Goal: Task Accomplishment & Management: Manage account settings

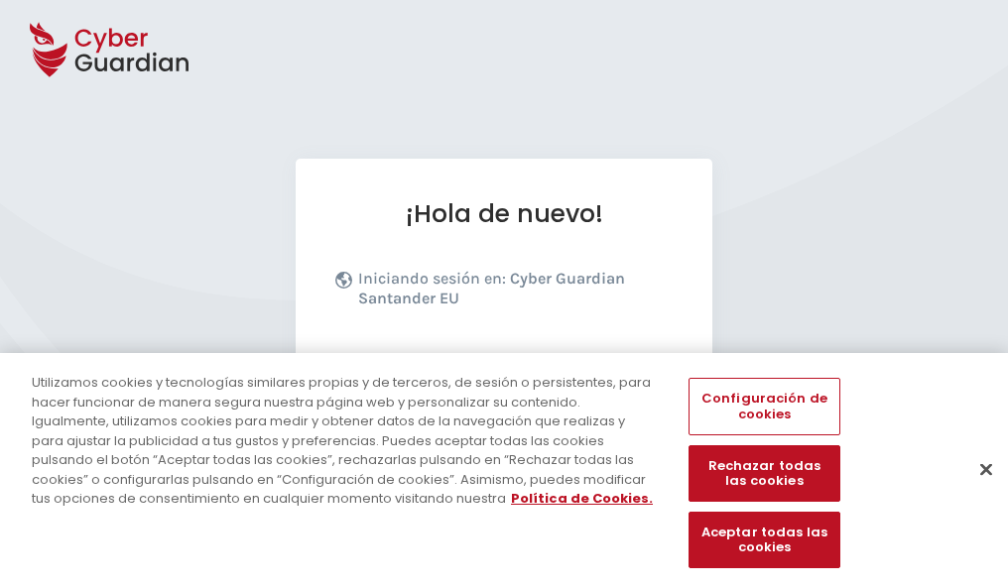
scroll to position [243, 0]
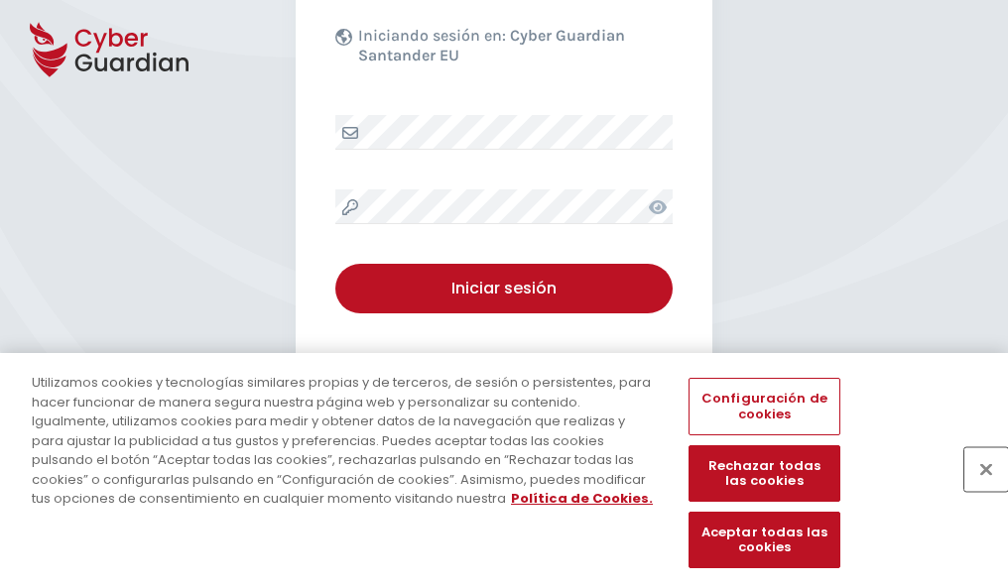
click at [976, 490] on button "Cerrar" at bounding box center [986, 469] width 44 height 44
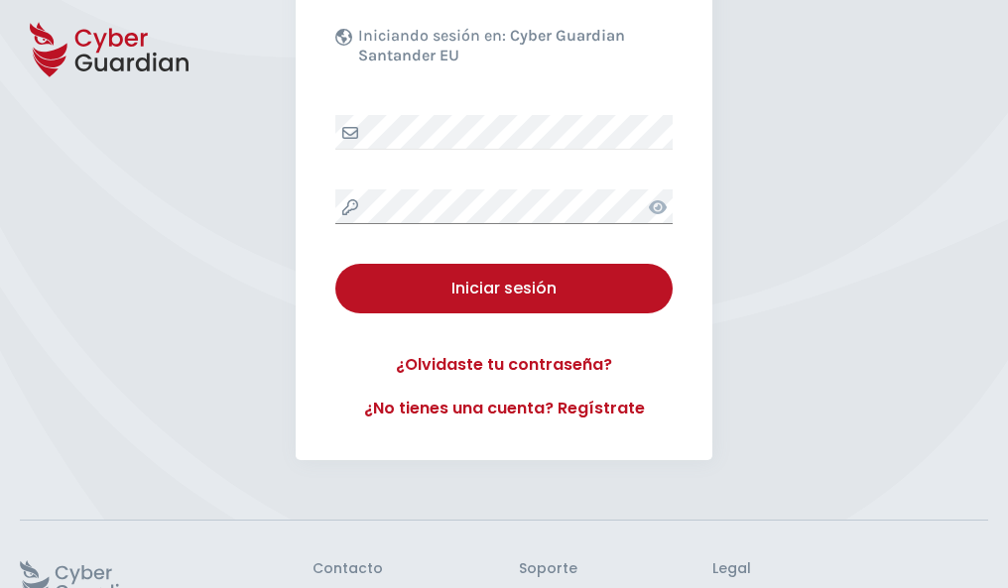
scroll to position [386, 0]
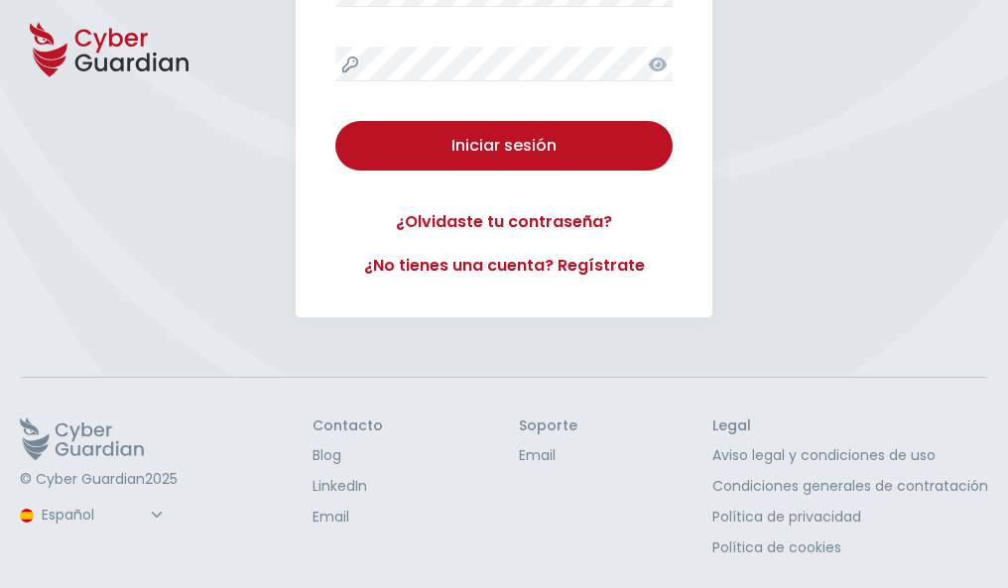
click at [335, 121] on button "Iniciar sesión" at bounding box center [503, 146] width 337 height 50
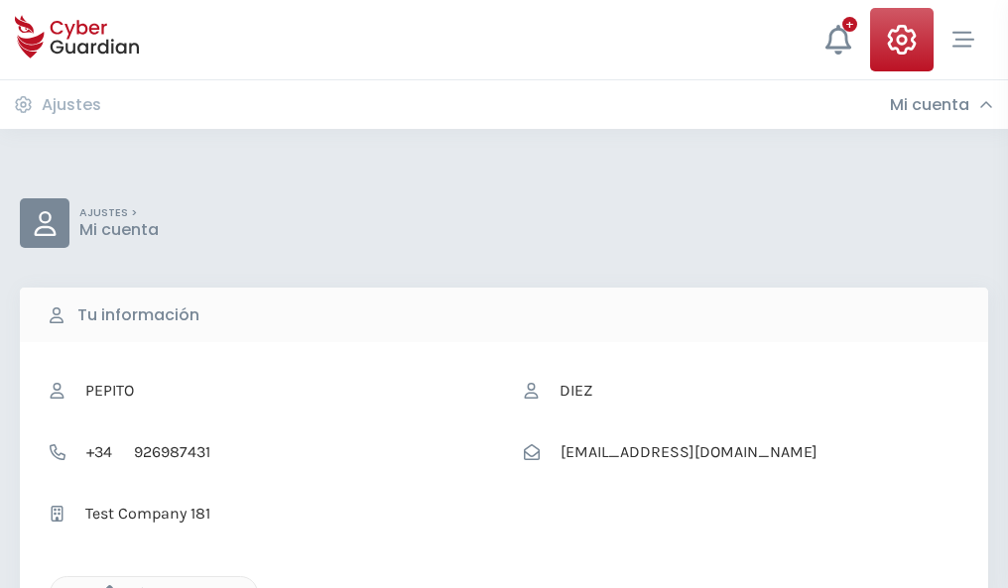
click at [104, 586] on icon "button" at bounding box center [104, 593] width 17 height 17
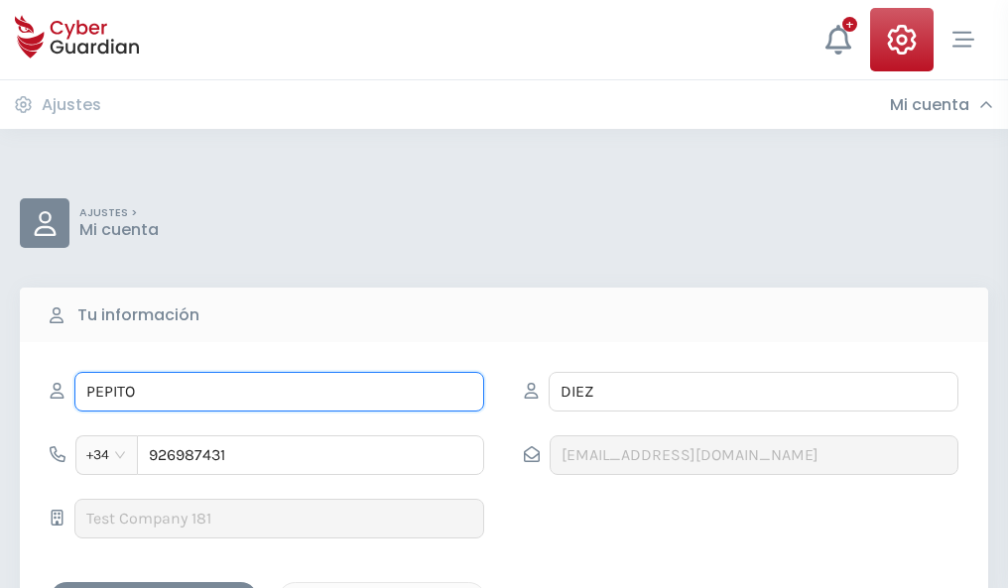
click at [279, 392] on input "PEPITO" at bounding box center [279, 392] width 410 height 40
type input "P"
type input "Vasco"
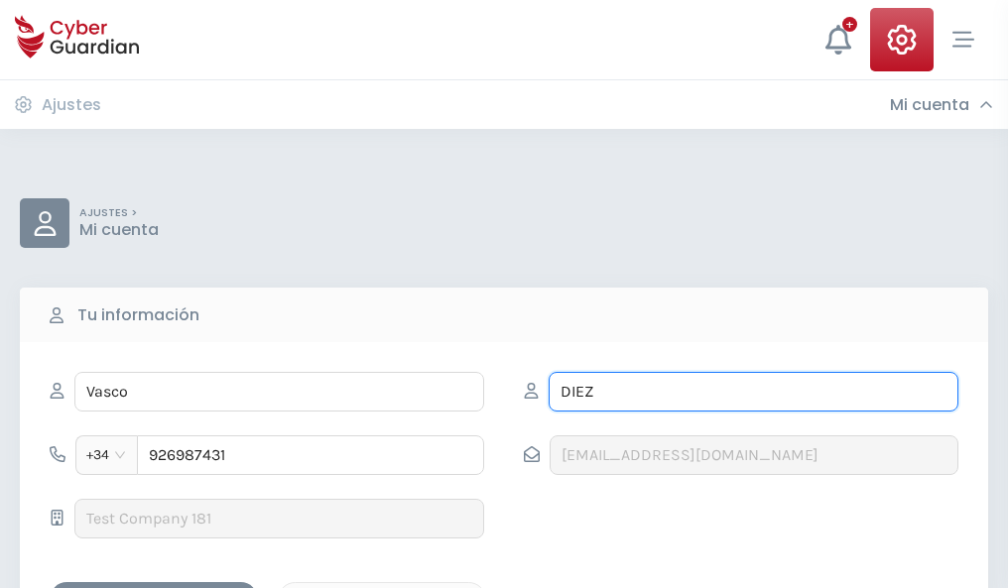
click at [753, 392] on input "DIEZ" at bounding box center [753, 392] width 410 height 40
type input "D"
type input "Aguilera"
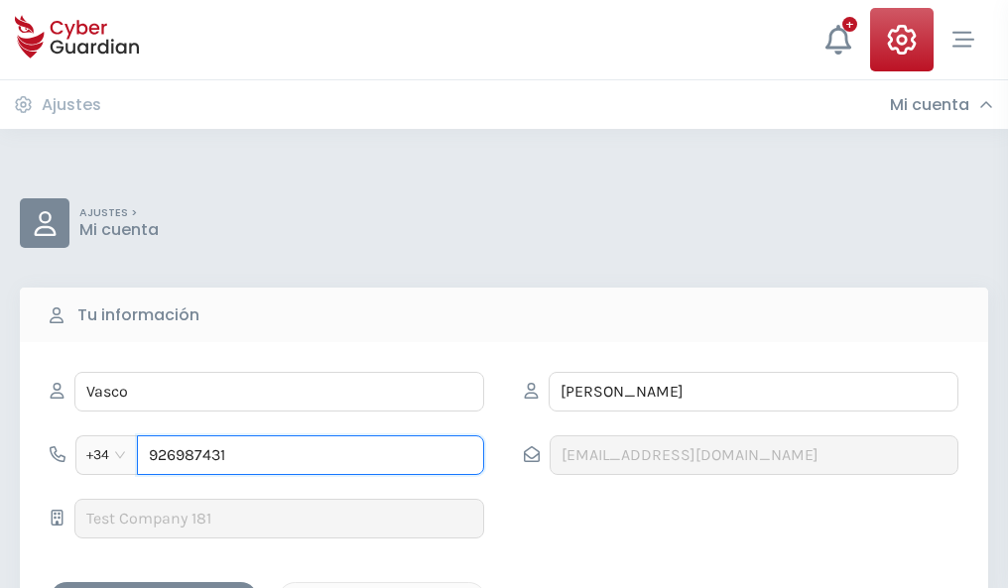
click at [310, 455] on input "926987431" at bounding box center [310, 455] width 347 height 40
type input "9"
type input "985569981"
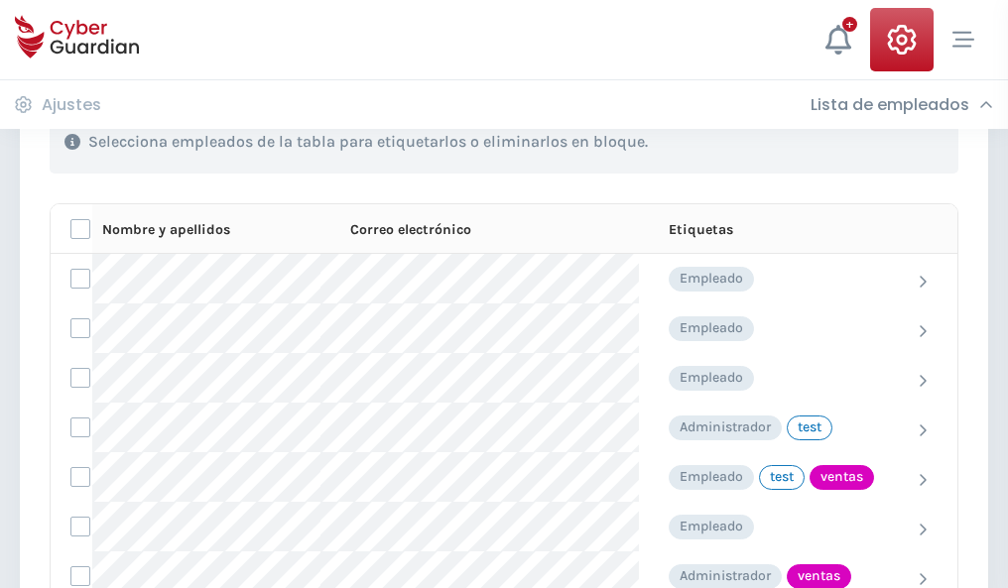
scroll to position [899, 0]
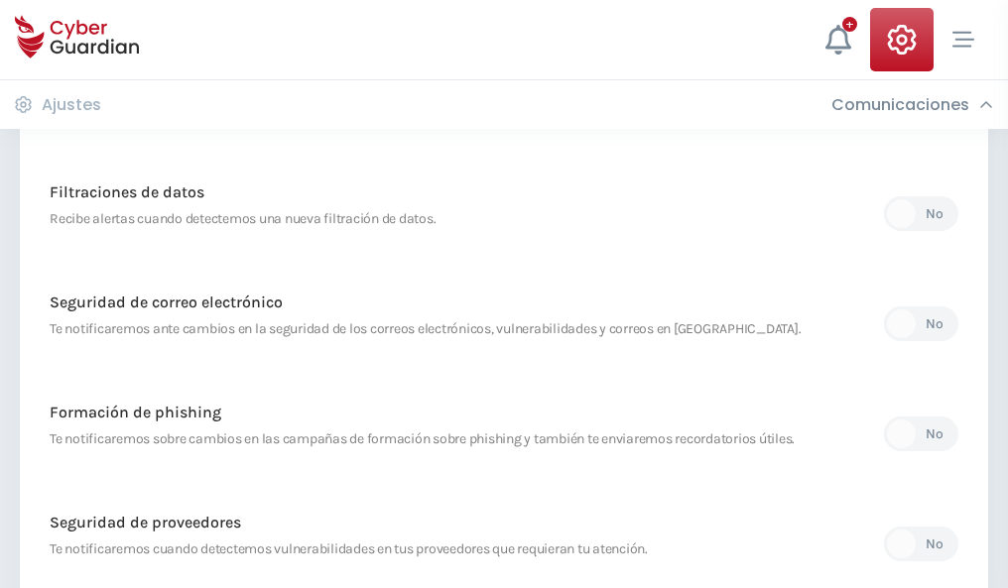
scroll to position [1044, 0]
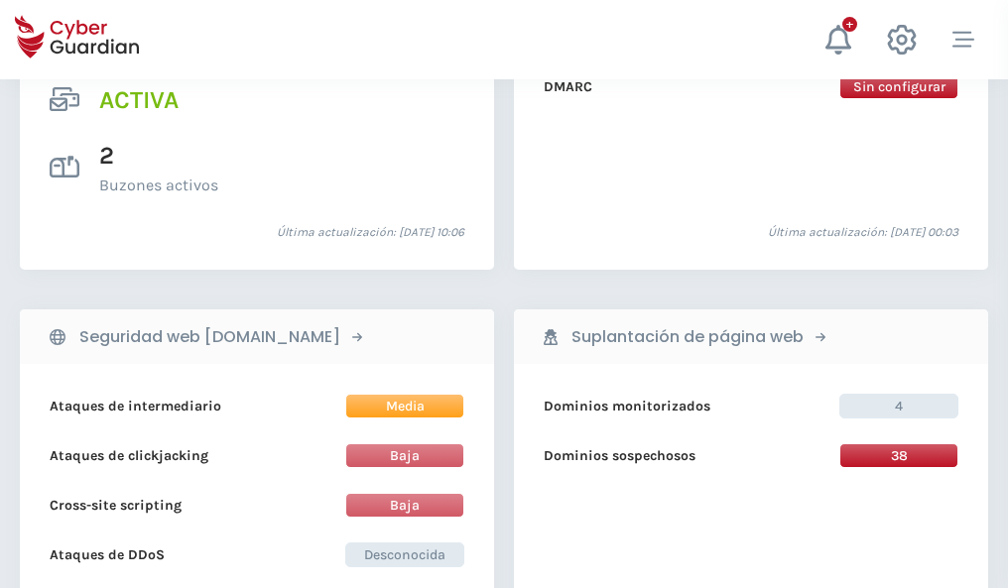
scroll to position [2015, 0]
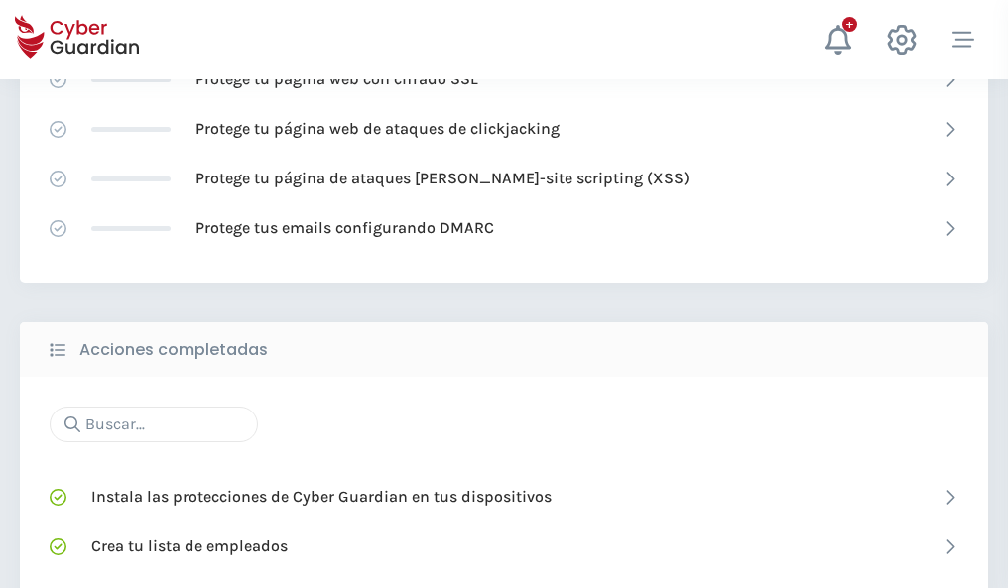
scroll to position [1321, 0]
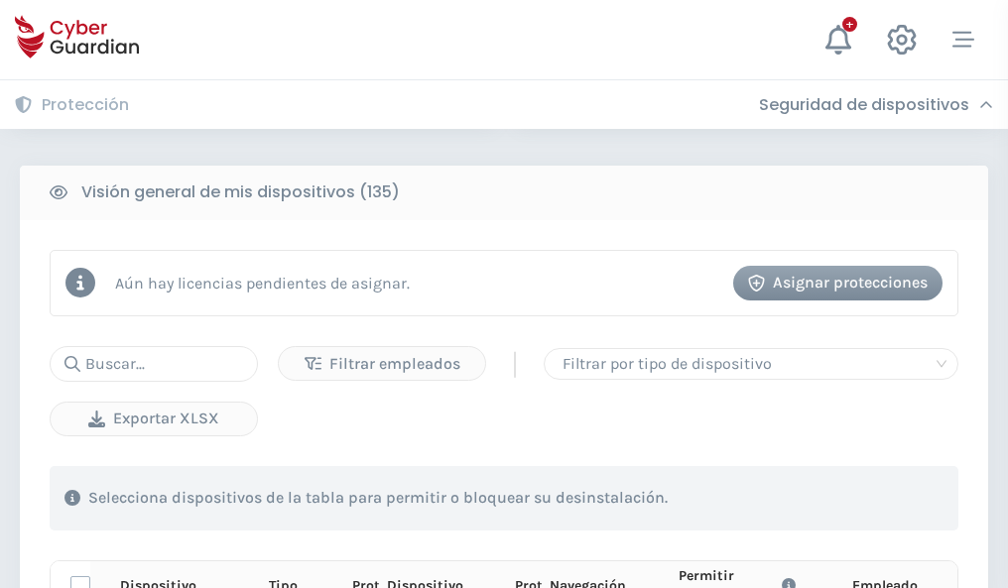
scroll to position [1753, 0]
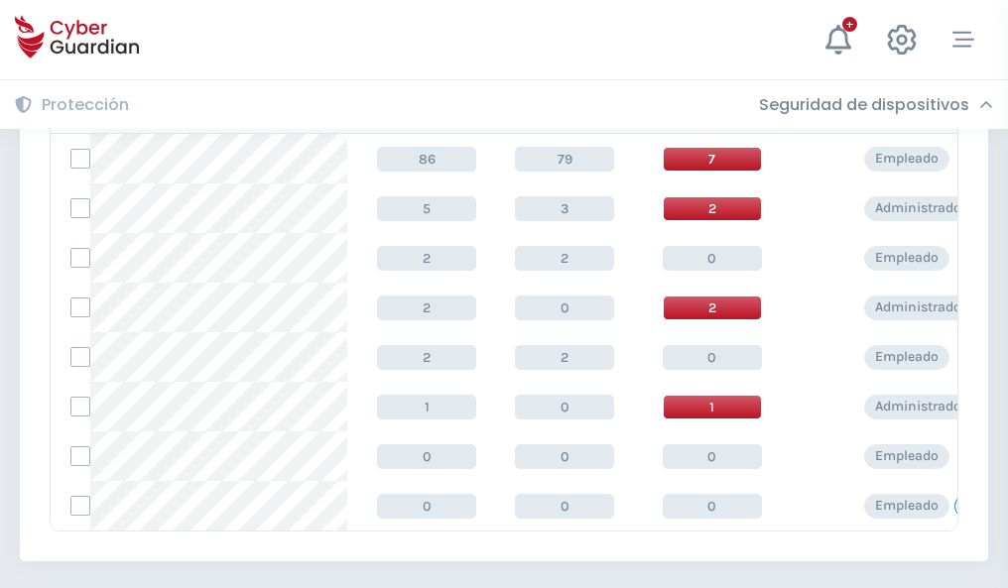
scroll to position [920, 0]
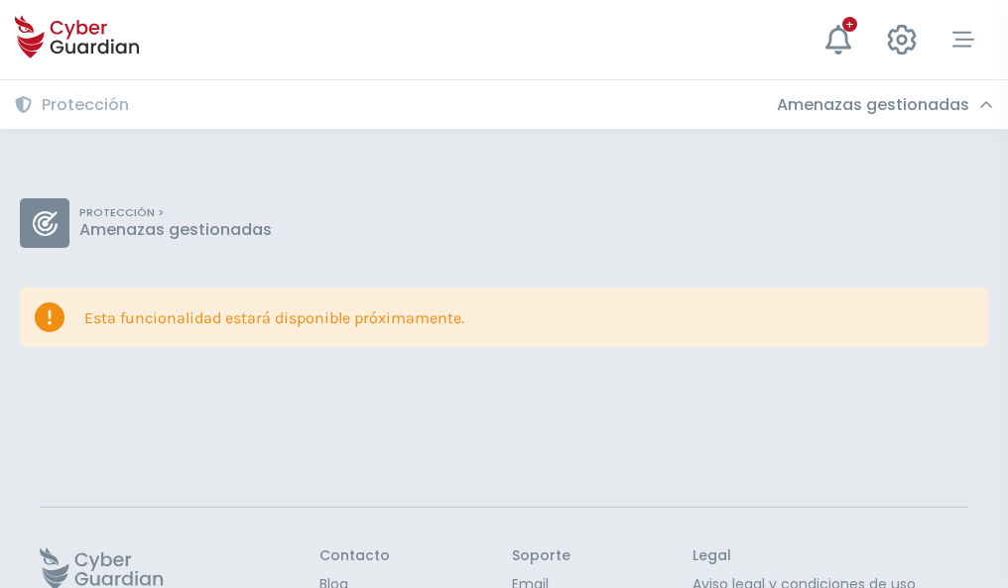
scroll to position [129, 0]
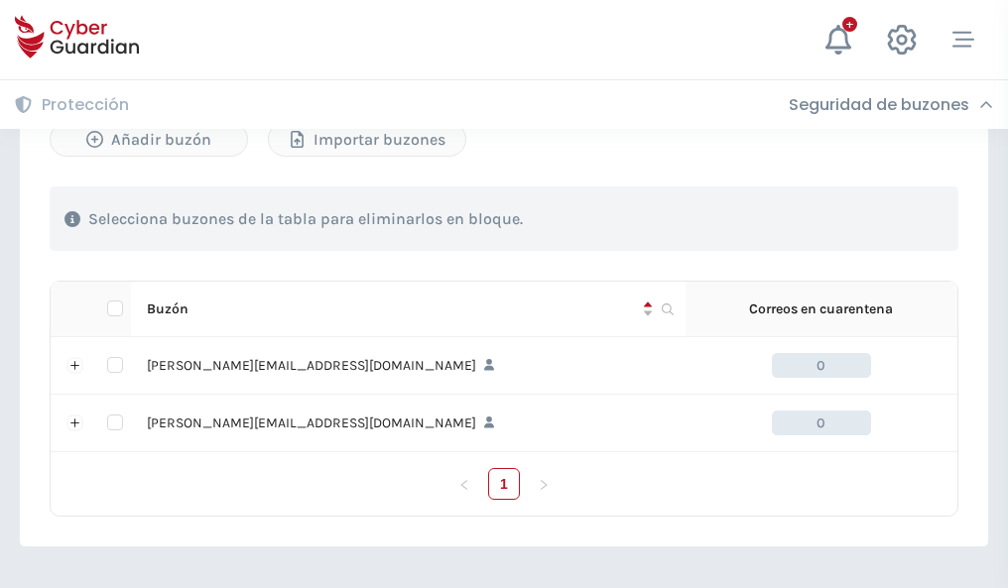
scroll to position [862, 0]
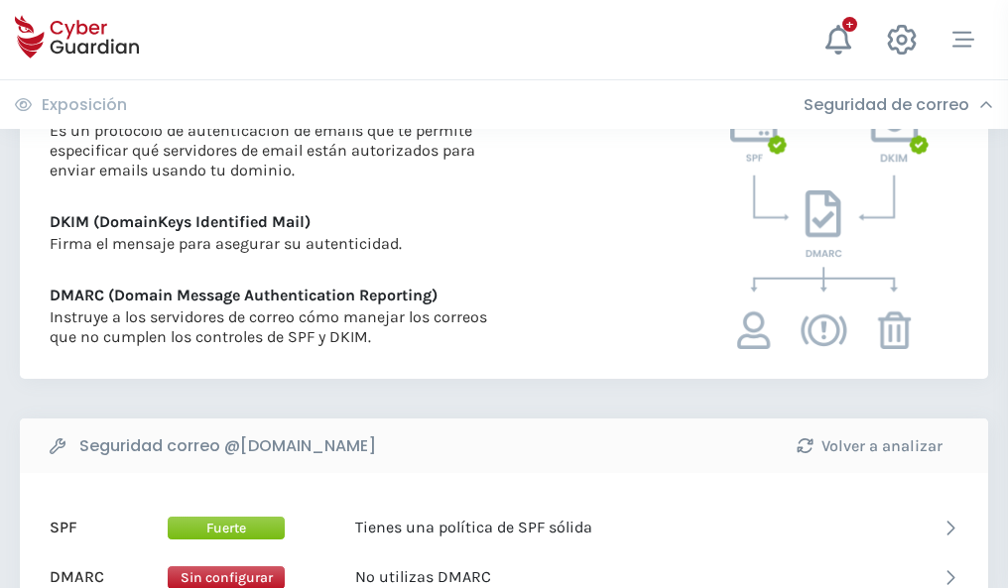
scroll to position [1070, 0]
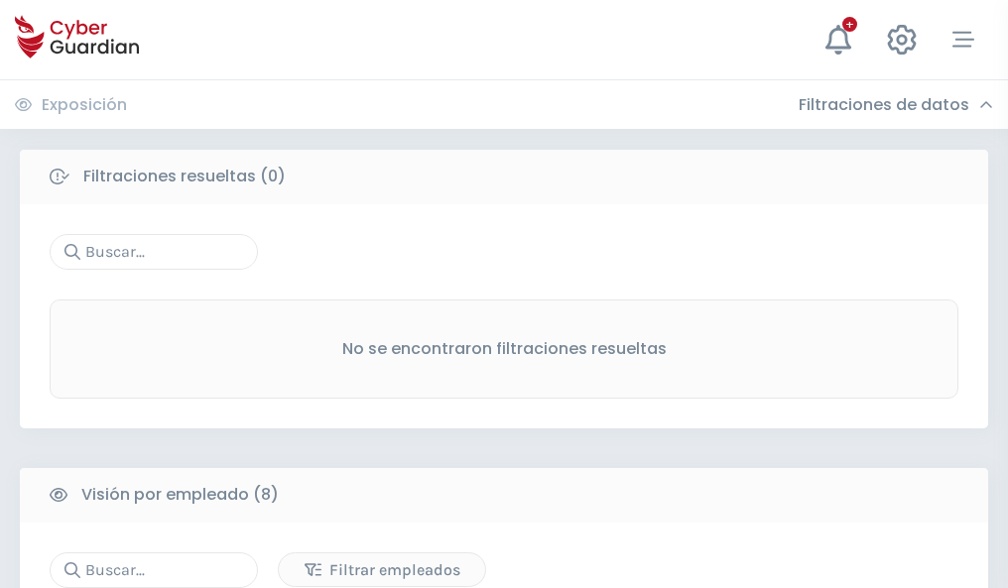
scroll to position [1690, 0]
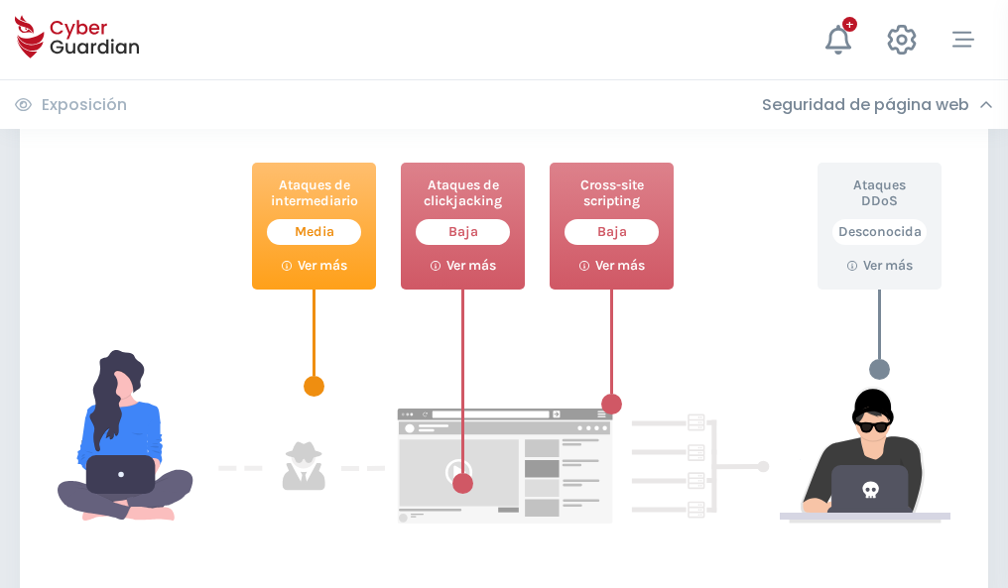
scroll to position [1080, 0]
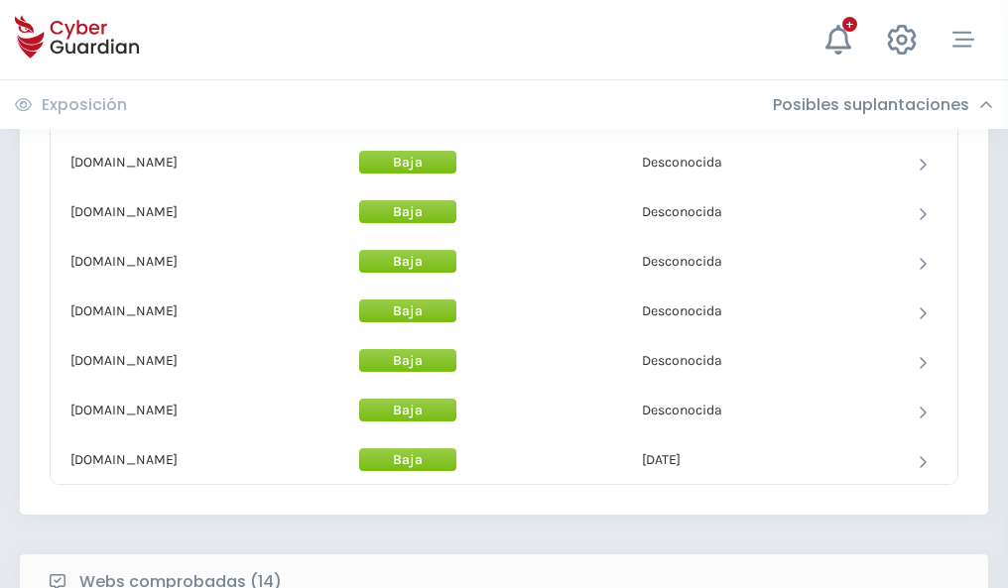
scroll to position [1934, 0]
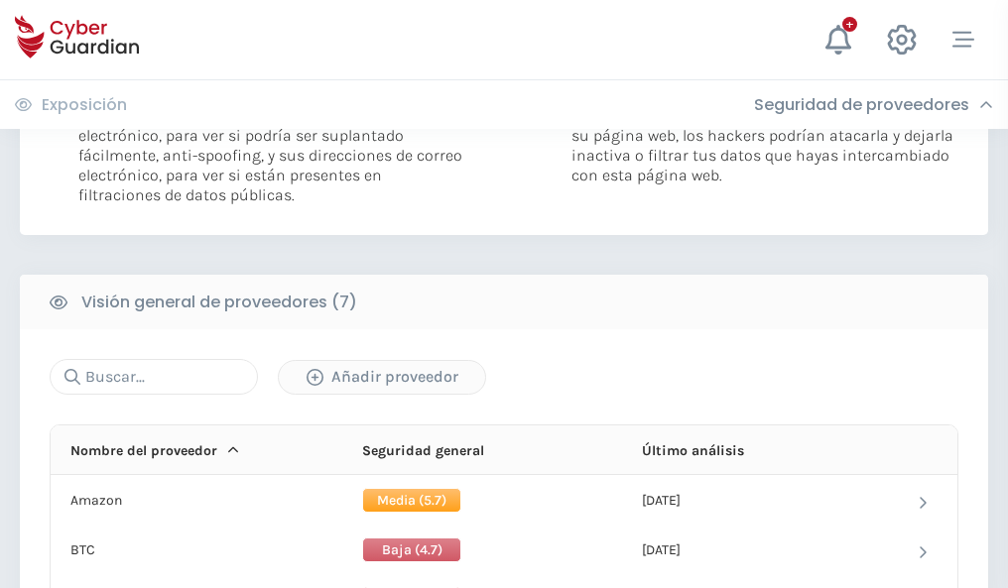
scroll to position [1328, 0]
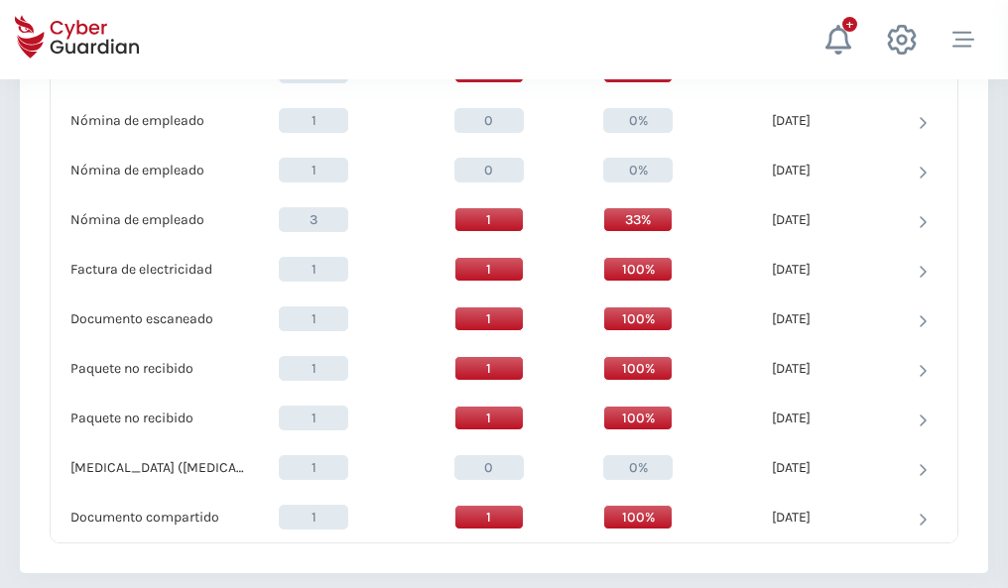
scroll to position [2056, 0]
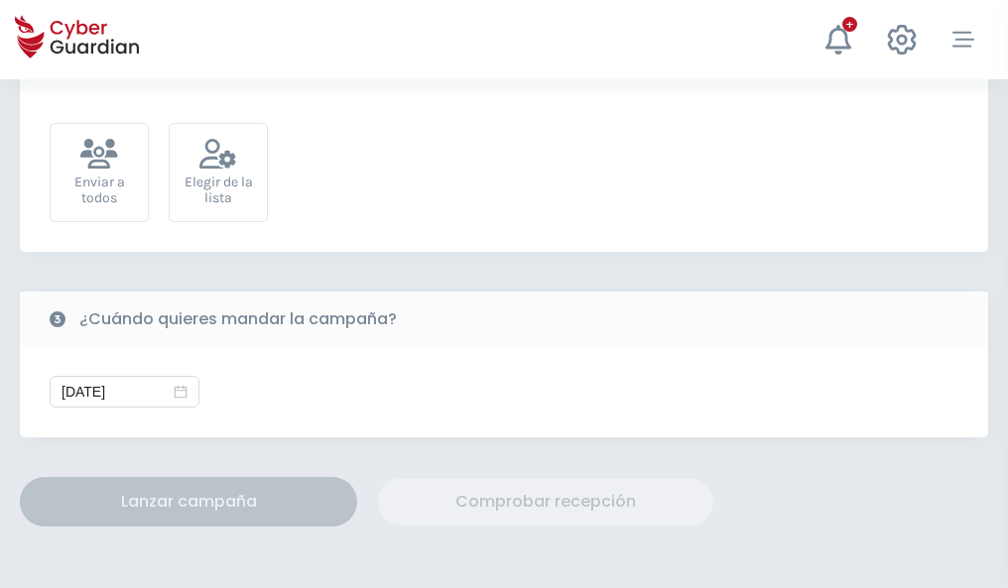
scroll to position [726, 0]
